Goal: Task Accomplishment & Management: Complete application form

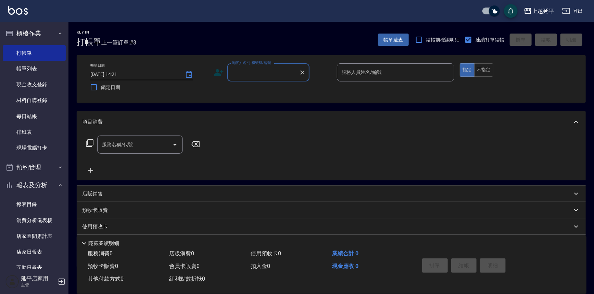
click at [278, 71] on input "顧客姓名/手機號碼/編號" at bounding box center [263, 72] width 66 height 12
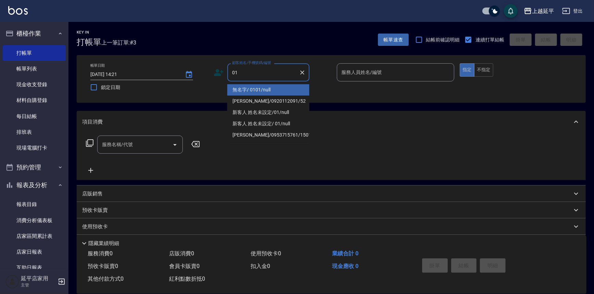
click at [282, 86] on li "無名字/ 0101/null" at bounding box center [268, 89] width 82 height 11
type input "無名字/ 0101/null"
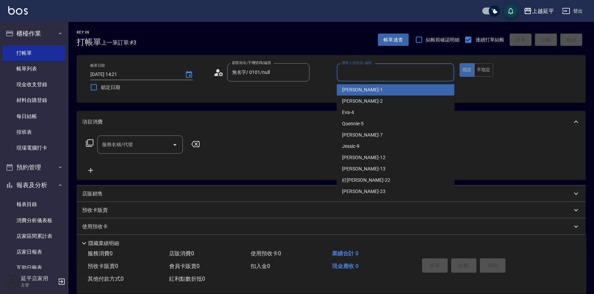
click at [374, 67] on input "服務人員姓名/編號" at bounding box center [396, 72] width 112 height 12
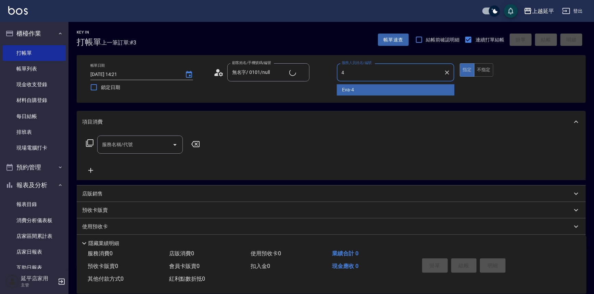
click at [365, 88] on div "[PERSON_NAME] -4" at bounding box center [396, 89] width 118 height 11
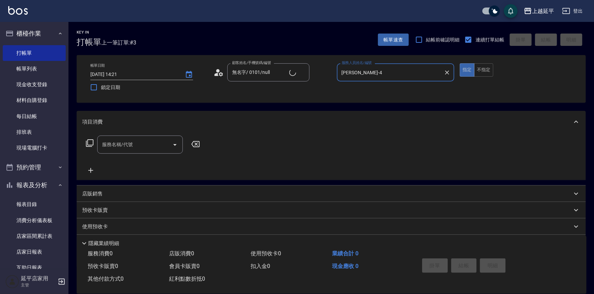
type input "[PERSON_NAME]-4"
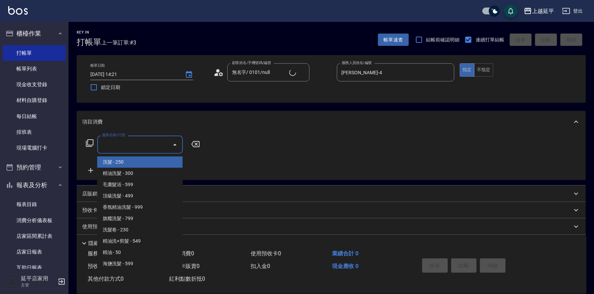
click at [150, 144] on input "服務名稱/代號" at bounding box center [134, 145] width 69 height 12
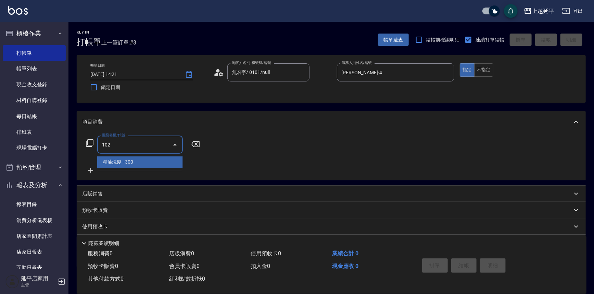
click at [142, 161] on span "精油洗髮 - 300" at bounding box center [140, 161] width 86 height 11
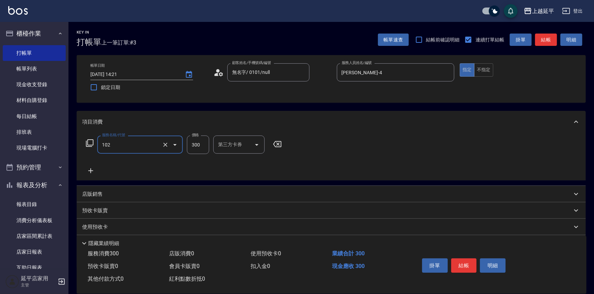
type input "精油洗髮(102)"
click at [199, 141] on input "300" at bounding box center [198, 145] width 22 height 18
type input "600"
click at [429, 125] on div "項目消費" at bounding box center [327, 121] width 490 height 7
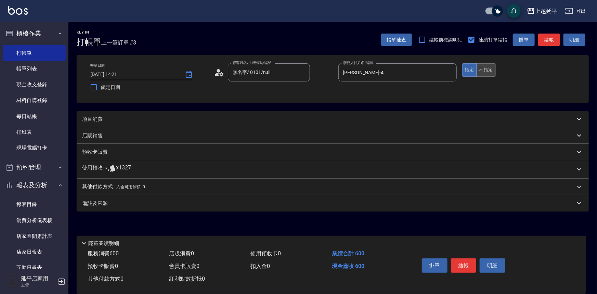
click at [484, 72] on button "不指定" at bounding box center [486, 69] width 19 height 13
click at [439, 114] on div "項目消費" at bounding box center [333, 119] width 512 height 16
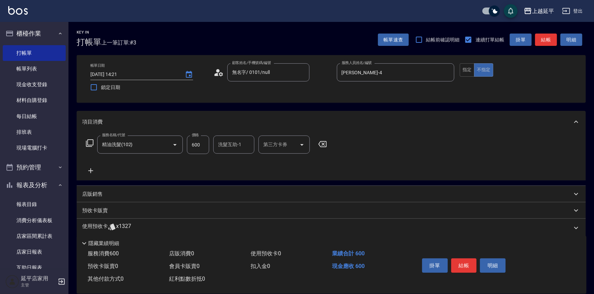
click at [545, 39] on button "結帳" at bounding box center [546, 40] width 22 height 13
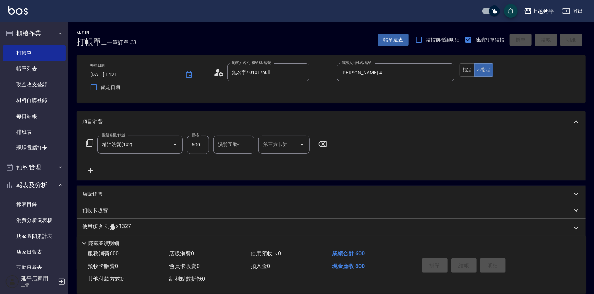
type input "[DATE] 17:27"
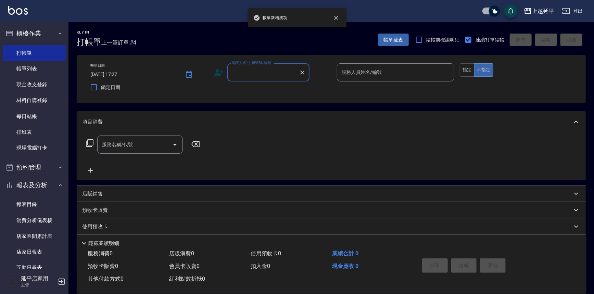
click at [268, 75] on input "顧客姓名/手機號碼/編號" at bounding box center [263, 72] width 66 height 12
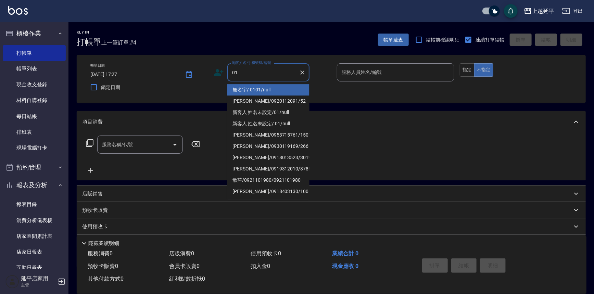
click at [272, 85] on li "無名字/ 0101/null" at bounding box center [268, 89] width 82 height 11
type input "無名字/ 0101/null"
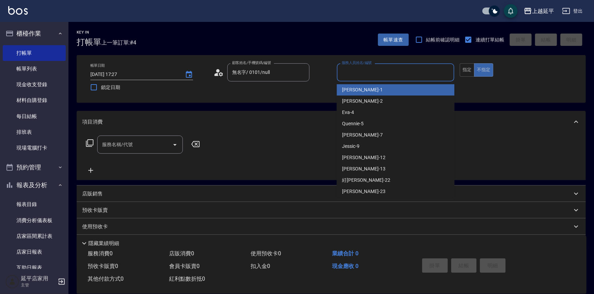
click at [358, 75] on input "服務人員姓名/編號" at bounding box center [396, 72] width 112 height 12
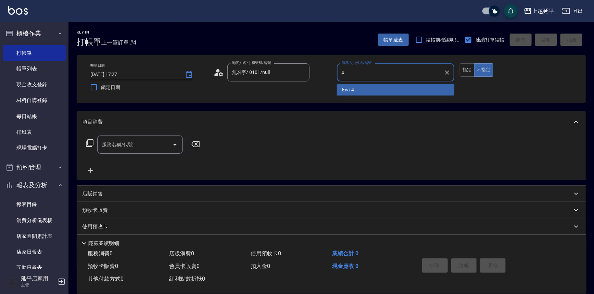
click at [353, 91] on span "[PERSON_NAME] -4" at bounding box center [348, 89] width 12 height 7
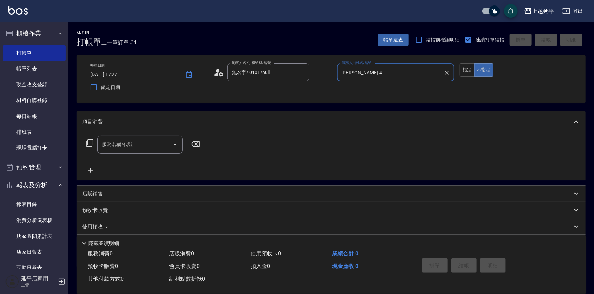
type input "[PERSON_NAME]-4"
click at [149, 141] on input "服務名稱/代號" at bounding box center [134, 145] width 69 height 12
drag, startPoint x: 133, startPoint y: 158, endPoint x: 116, endPoint y: 166, distance: 18.1
click at [134, 158] on span "B級洗+剪 - 499" at bounding box center [140, 161] width 86 height 11
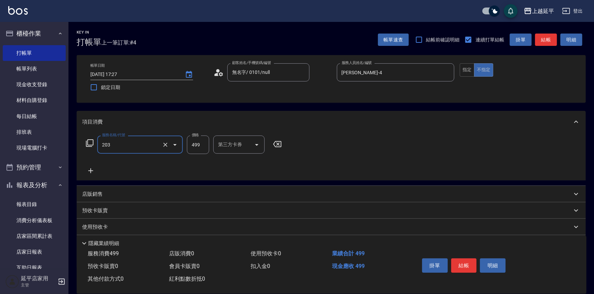
type input "B級洗+剪(203)"
click at [92, 171] on icon at bounding box center [90, 170] width 5 height 5
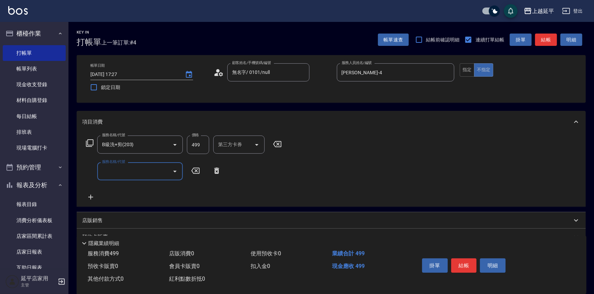
click at [128, 171] on input "服務名稱/代號" at bounding box center [134, 171] width 69 height 12
click at [137, 187] on span "B級洗+剪 - 499" at bounding box center [140, 188] width 86 height 11
type input "B級洗+剪(203)"
click at [472, 73] on button "指定" at bounding box center [467, 69] width 15 height 13
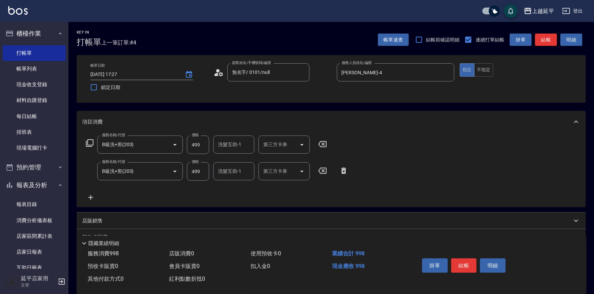
click at [553, 41] on button "結帳" at bounding box center [546, 40] width 22 height 13
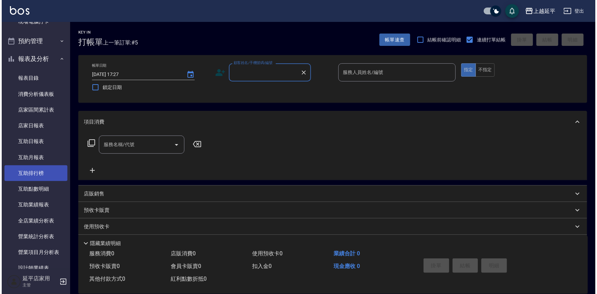
scroll to position [187, 0]
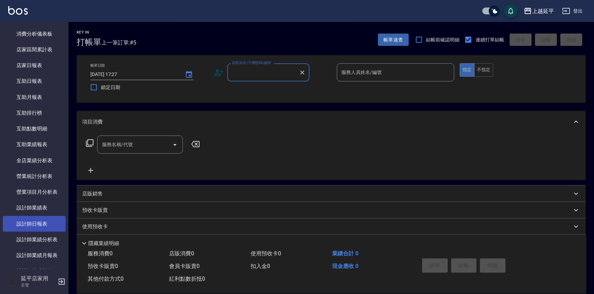
click at [43, 224] on link "設計師日報表" at bounding box center [34, 224] width 63 height 16
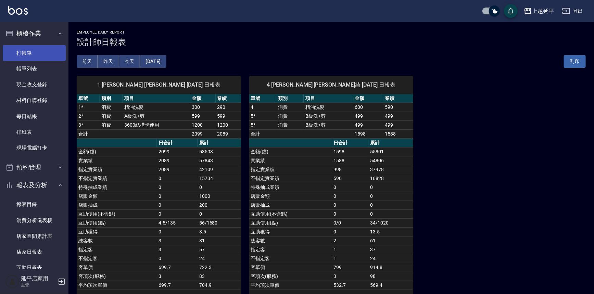
click at [33, 52] on link "打帳單" at bounding box center [34, 53] width 63 height 16
